Goal: Task Accomplishment & Management: Use online tool/utility

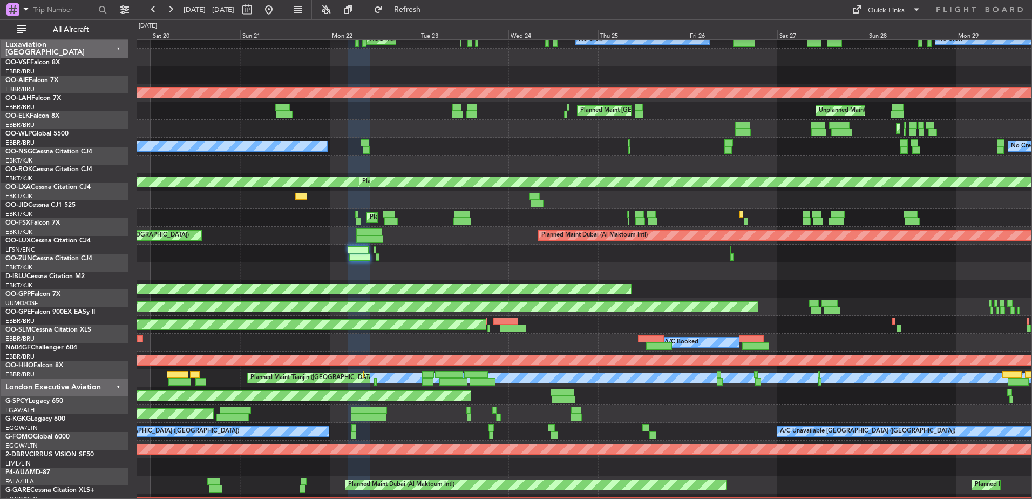
scroll to position [918, 0]
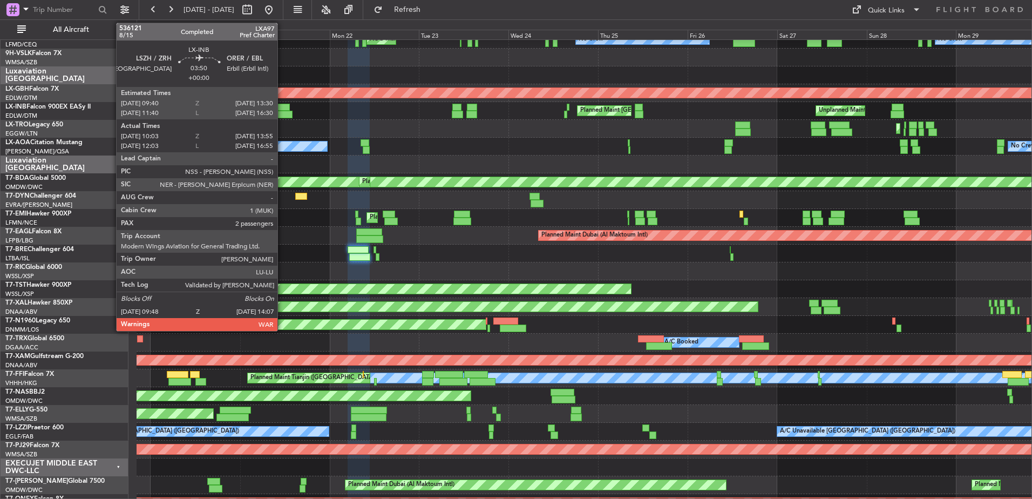
click at [282, 106] on div at bounding box center [282, 108] width 15 height 8
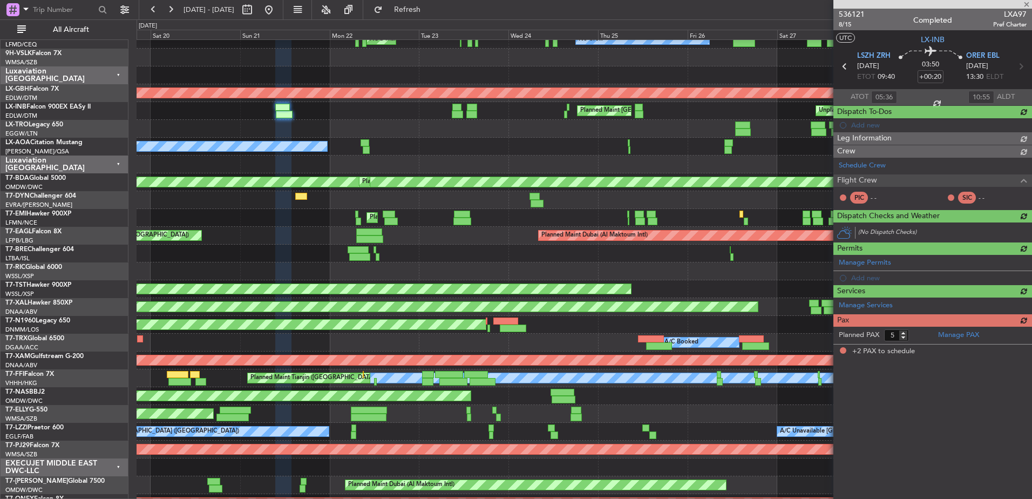
type input "10:03"
type input "13:55"
type input "2"
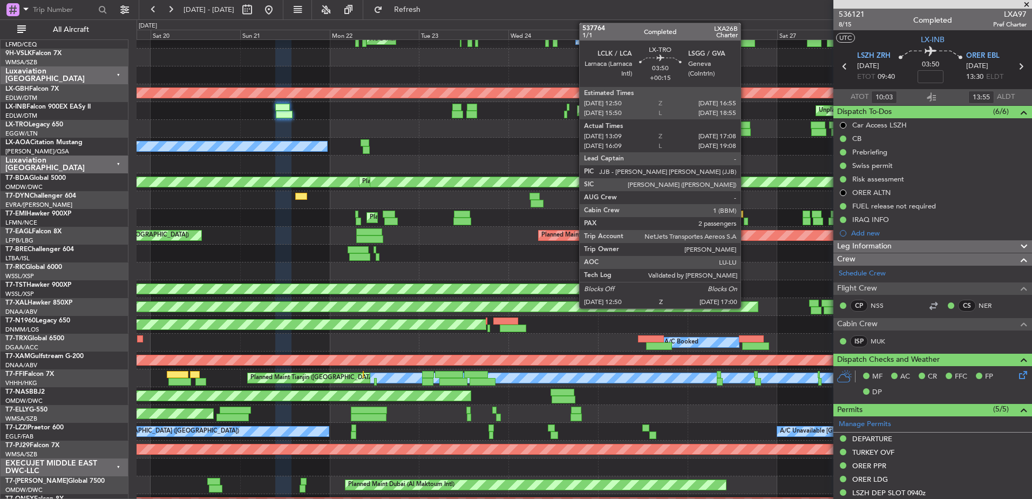
click at [745, 124] on div at bounding box center [743, 125] width 16 height 8
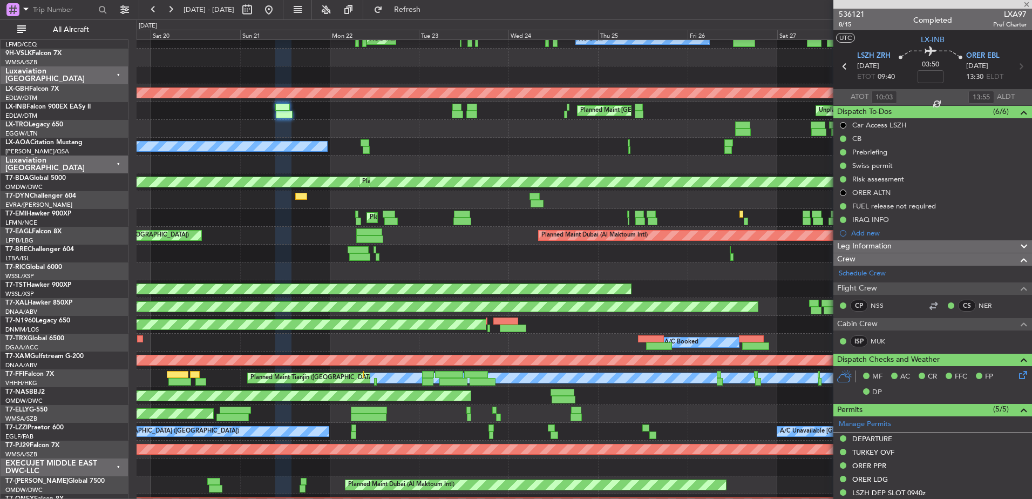
click at [745, 124] on div at bounding box center [743, 125] width 16 height 8
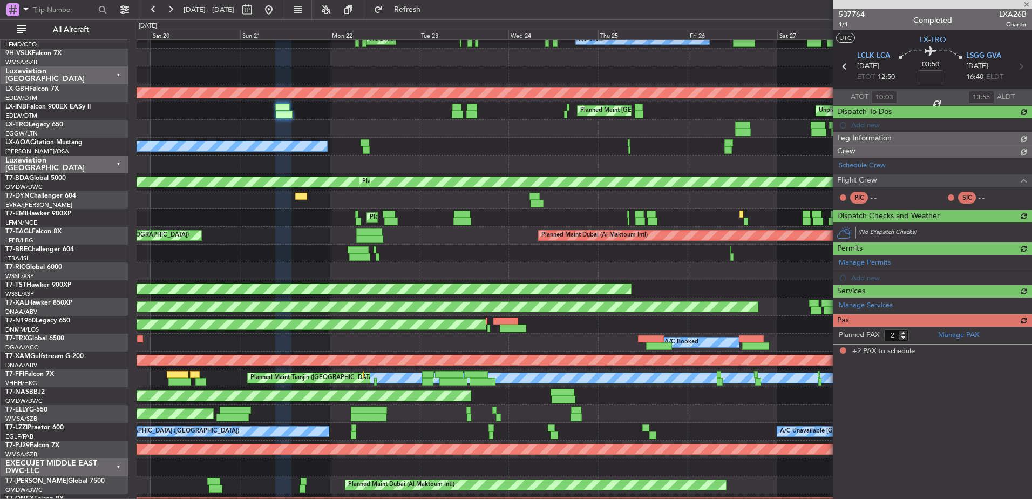
type input "+00:15"
type input "13:09"
type input "16:53"
